Goal: Transaction & Acquisition: Purchase product/service

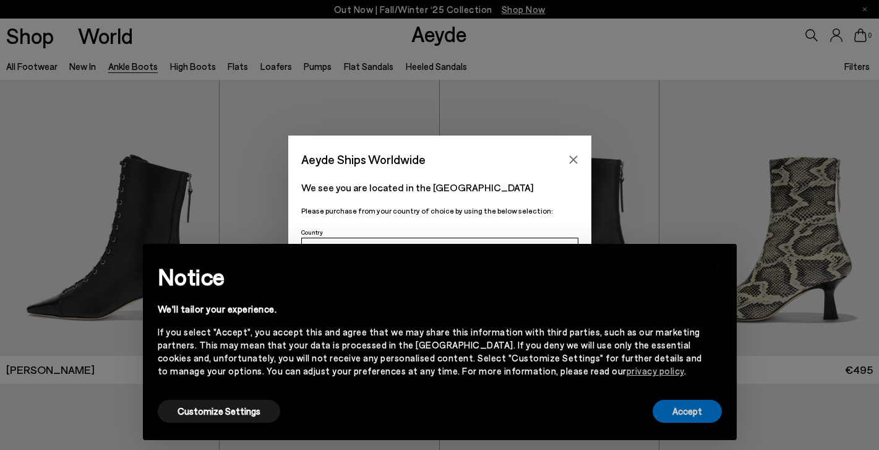
click at [690, 410] on button "Accept" at bounding box center [687, 411] width 69 height 23
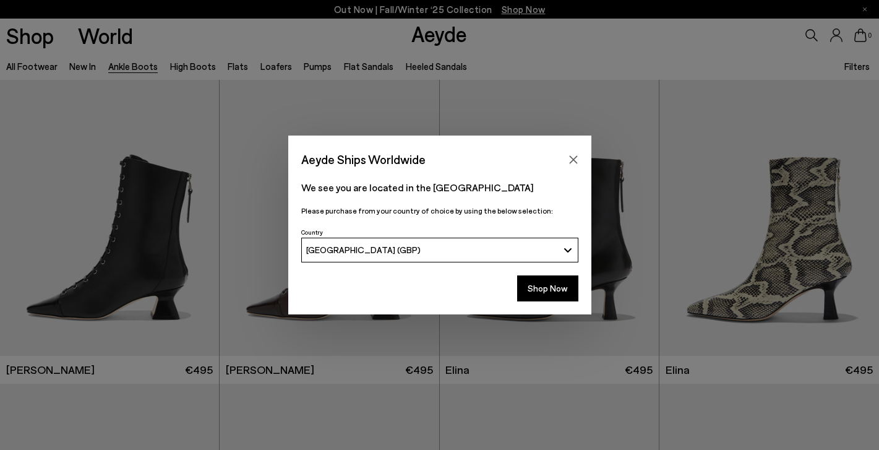
click at [548, 290] on button "Shop Now" at bounding box center [547, 288] width 61 height 26
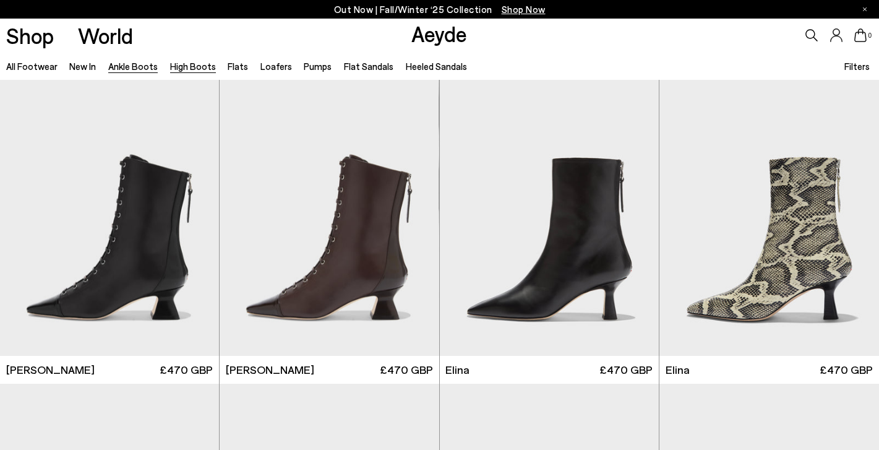
click at [194, 66] on link "High Boots" at bounding box center [193, 66] width 46 height 11
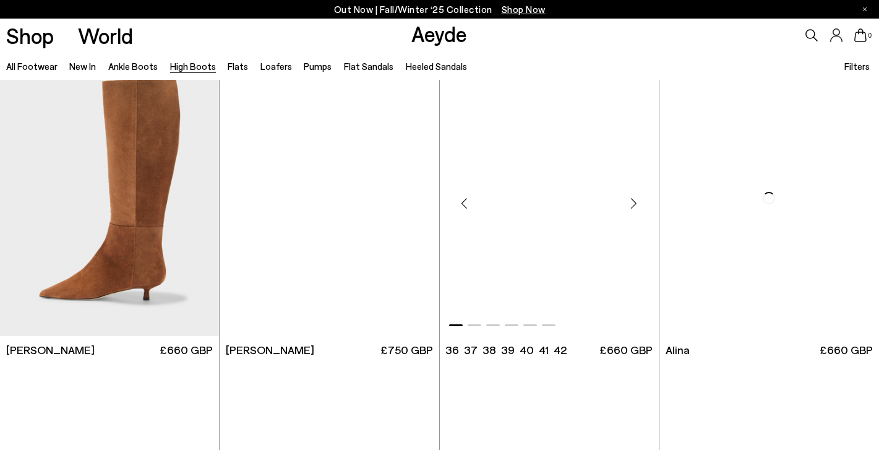
scroll to position [1537, 0]
